Goal: Task Accomplishment & Management: Manage account settings

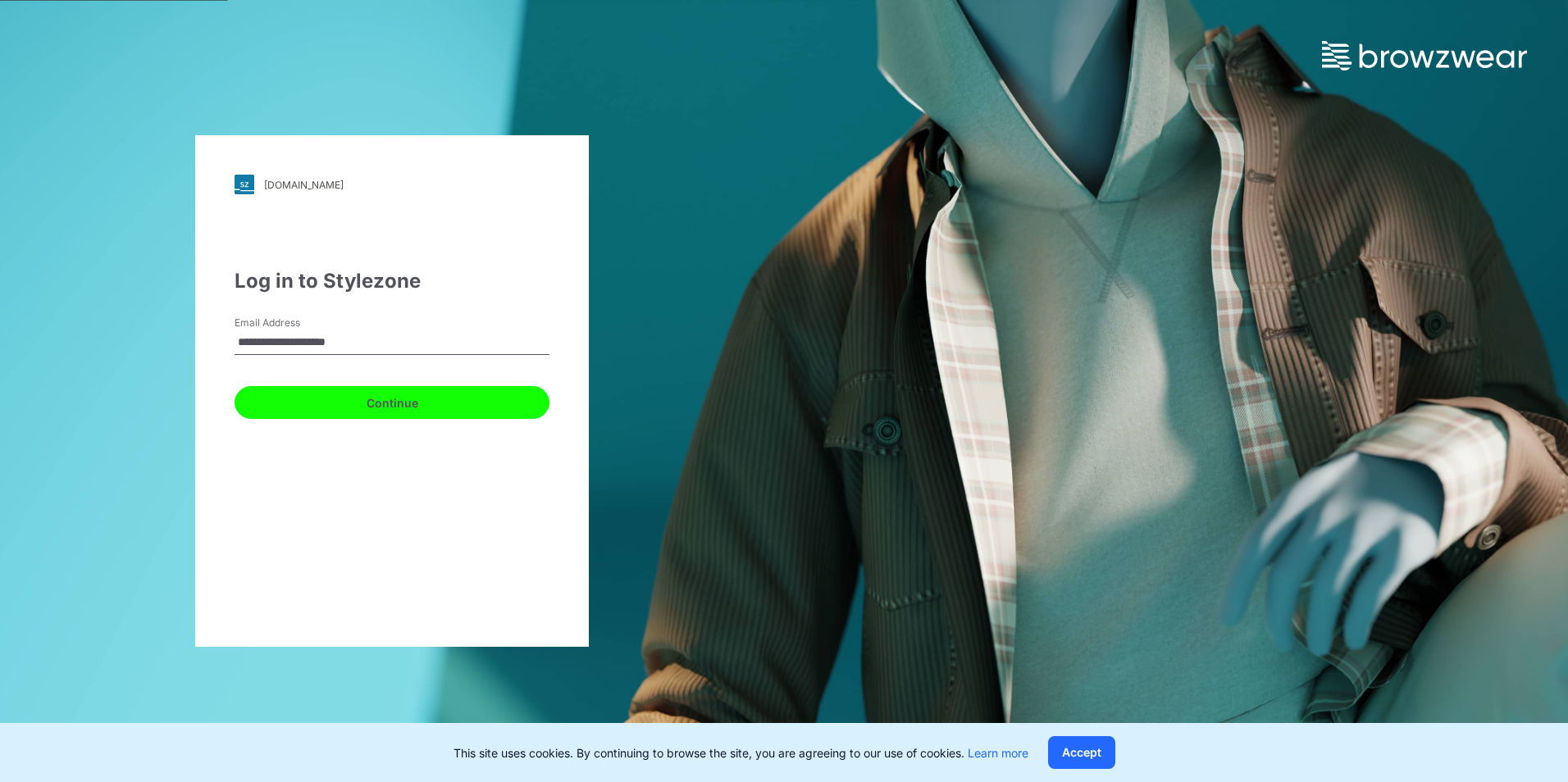
click at [341, 407] on button "Continue" at bounding box center [392, 403] width 315 height 33
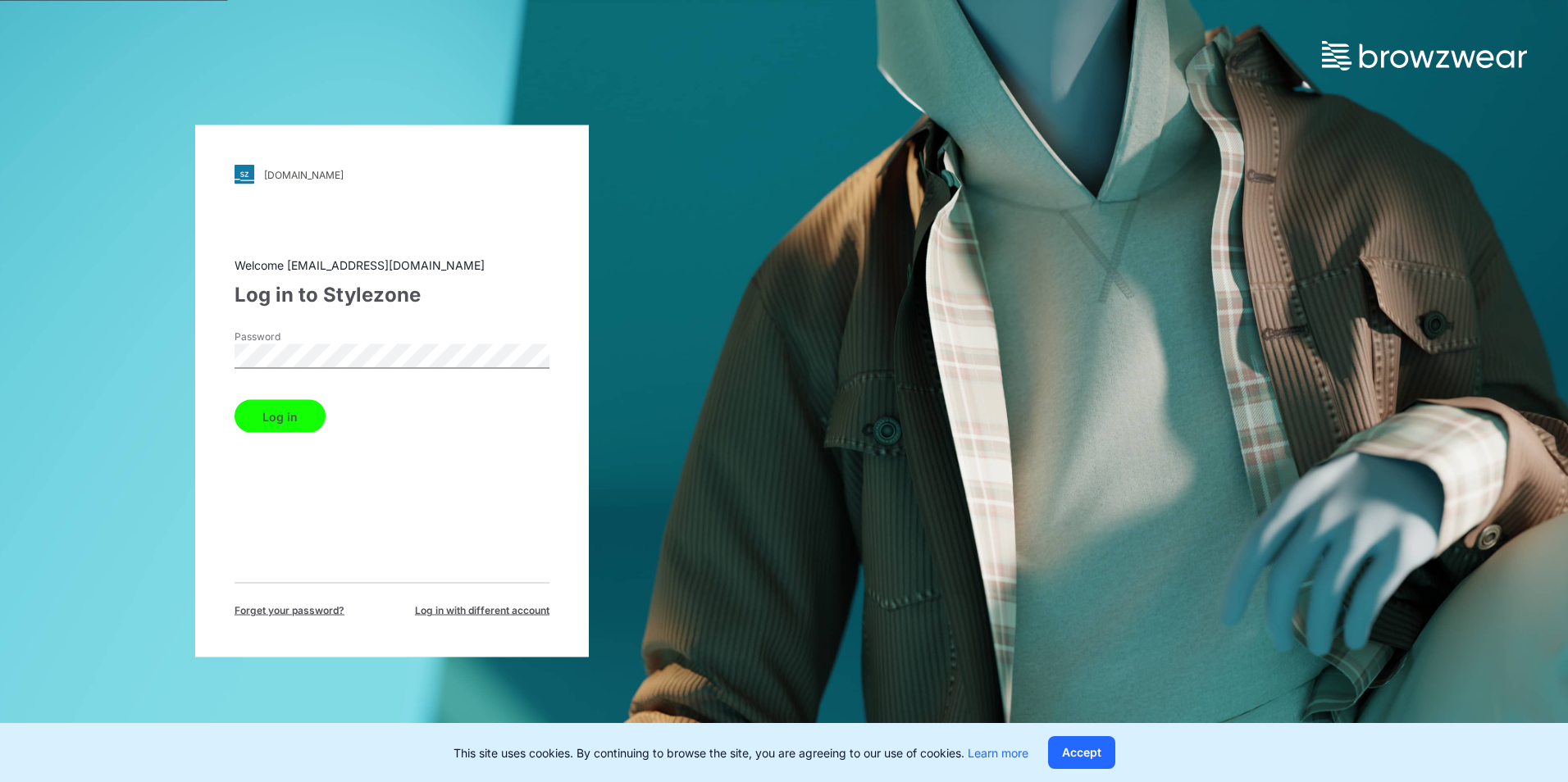
click at [270, 413] on button "Log in" at bounding box center [280, 417] width 91 height 33
click at [267, 417] on button "Log in" at bounding box center [280, 417] width 91 height 33
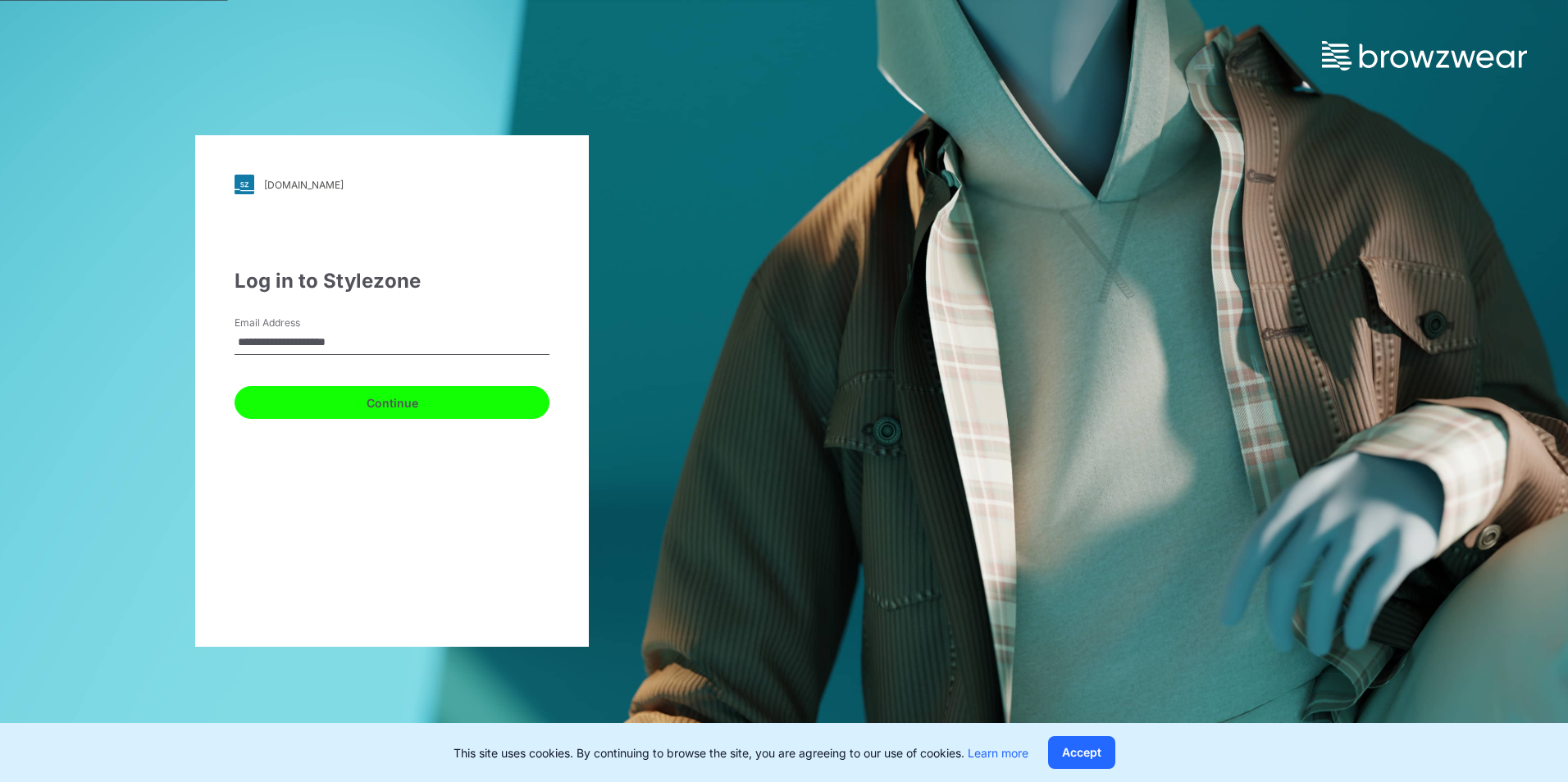
click at [344, 409] on button "Continue" at bounding box center [392, 403] width 315 height 33
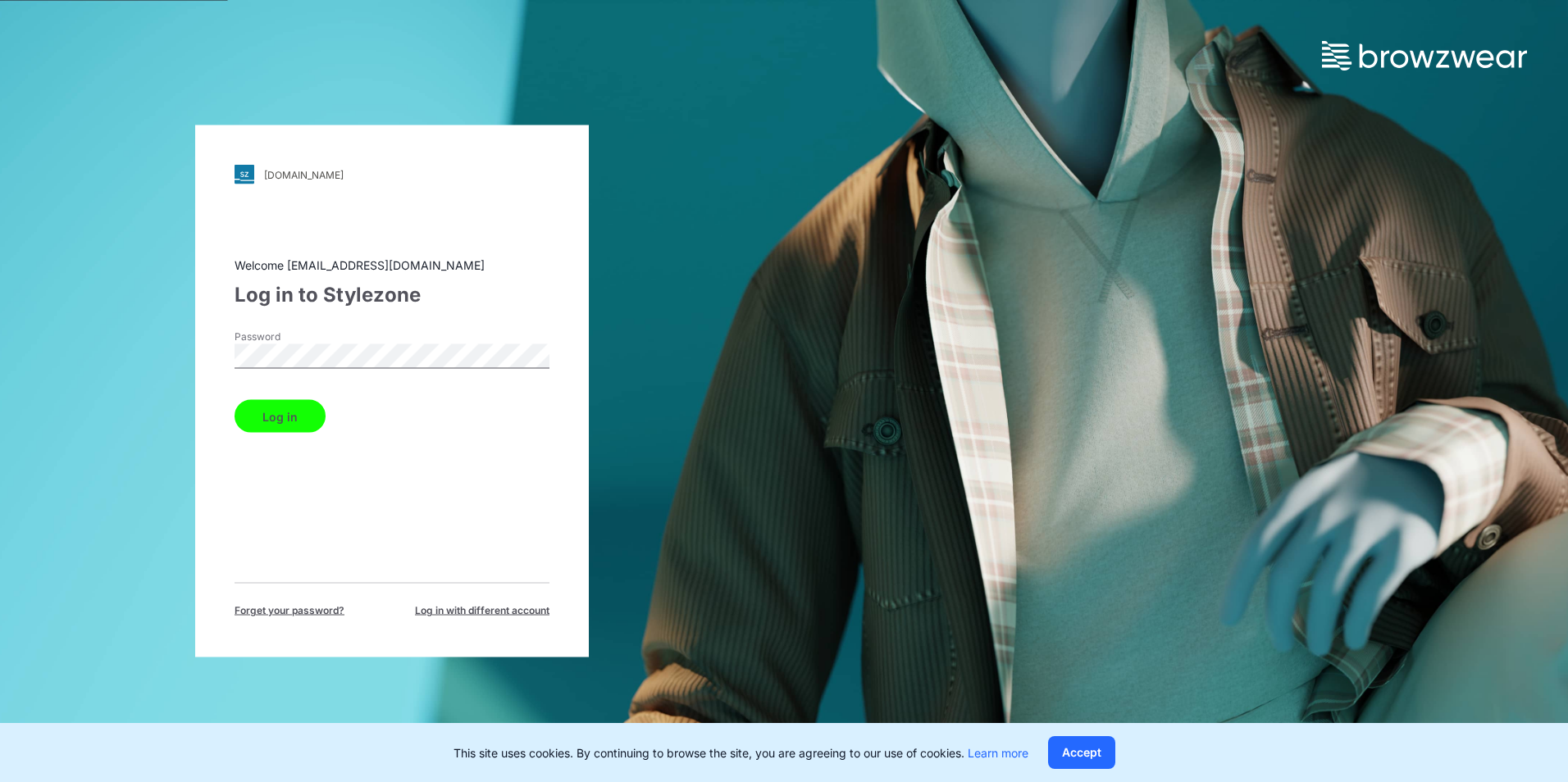
click at [290, 418] on button "Log in" at bounding box center [280, 417] width 91 height 33
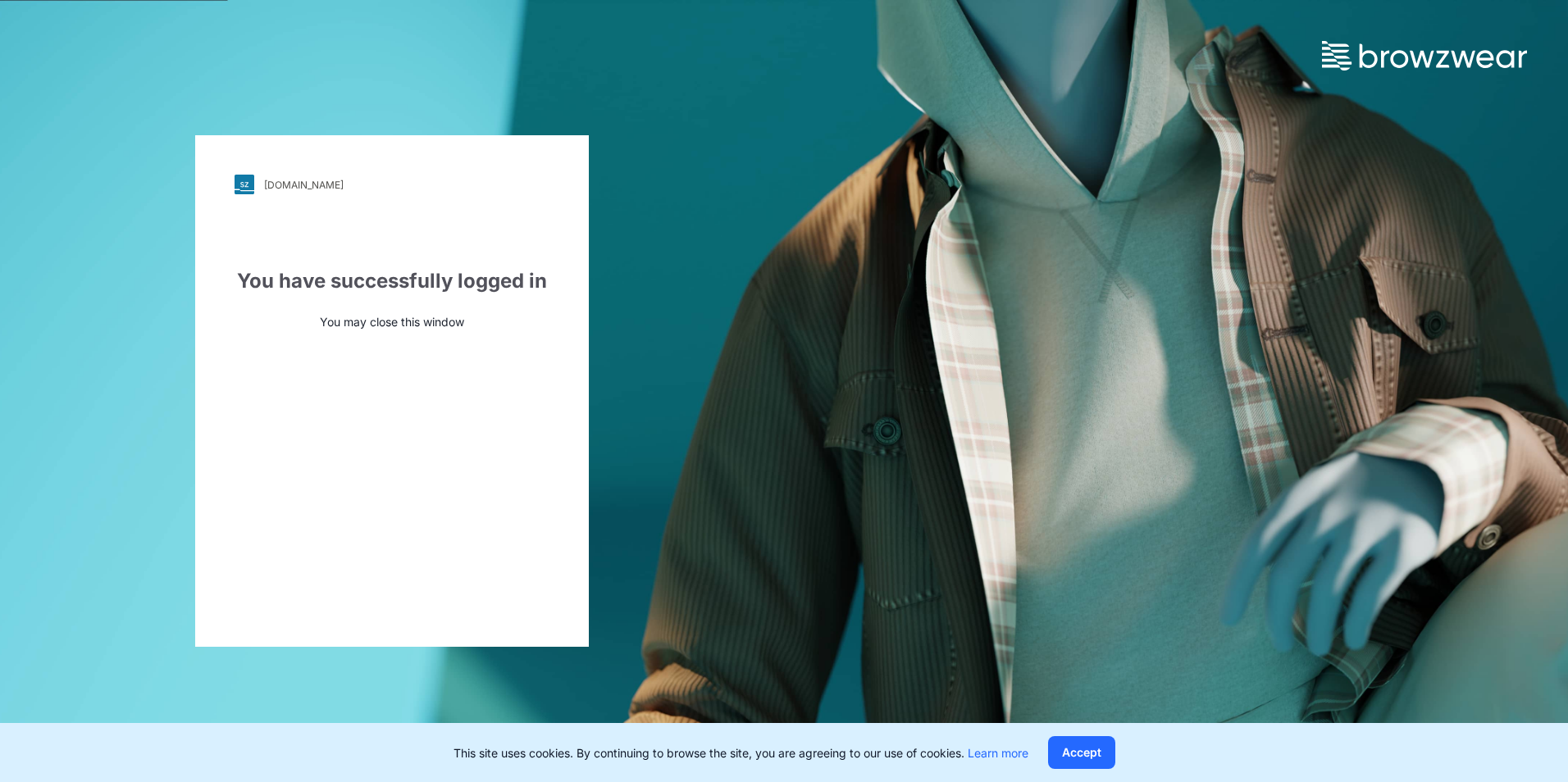
click at [1413, 61] on img at bounding box center [1425, 56] width 205 height 30
